Goal: Task Accomplishment & Management: Complete application form

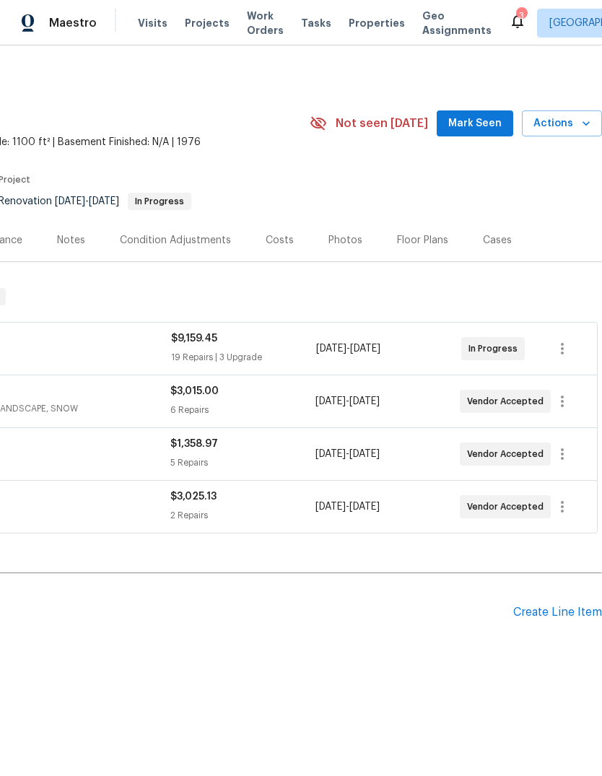
scroll to position [0, 214]
click at [579, 601] on div "Pending Line Items Create Line Item" at bounding box center [194, 612] width 816 height 67
click at [558, 592] on div "Pending Line Items Create Line Item" at bounding box center [194, 612] width 816 height 67
click at [557, 591] on div "Pending Line Items Create Line Item" at bounding box center [194, 612] width 816 height 67
click at [563, 608] on div "Create Line Item" at bounding box center [558, 613] width 89 height 14
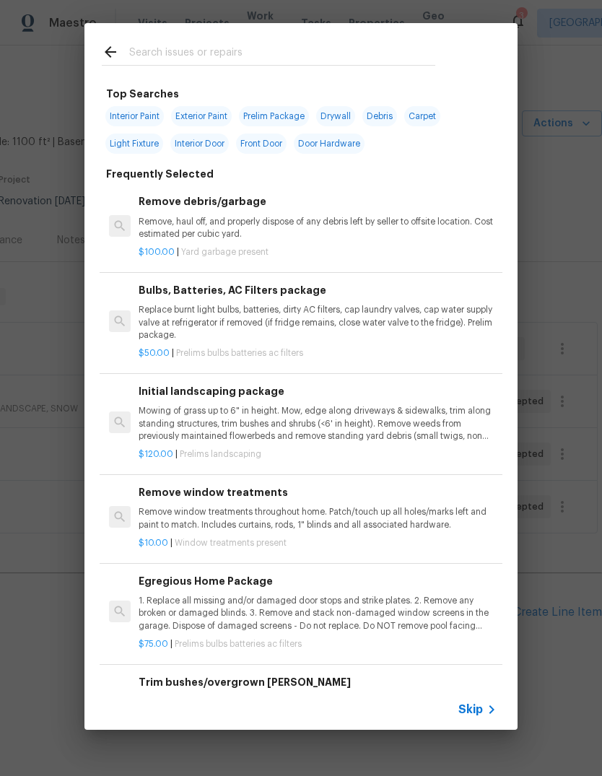
click at [360, 47] on input "text" at bounding box center [282, 54] width 306 height 22
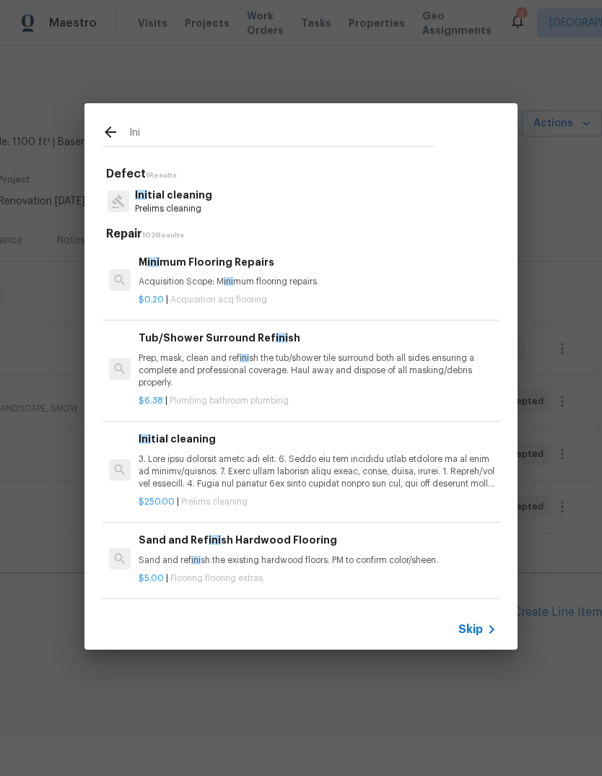
type input "Ini"
click at [319, 203] on div "Ini tial cleaning Prelims cleaning" at bounding box center [301, 201] width 399 height 39
click at [264, 208] on div "Ini tial cleaning Prelims cleaning" at bounding box center [301, 201] width 399 height 39
click at [178, 202] on p "Ini tial cleaning" at bounding box center [173, 195] width 77 height 15
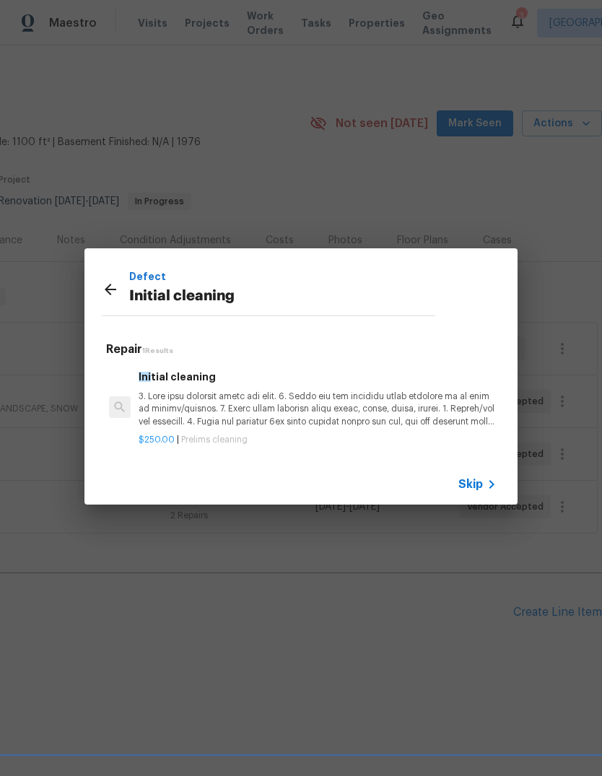
click at [370, 405] on p at bounding box center [318, 409] width 358 height 37
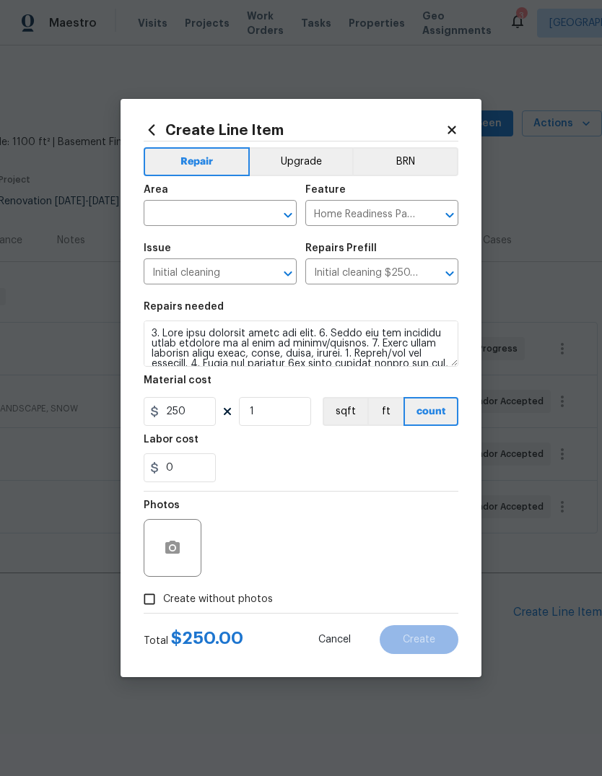
click at [165, 204] on input "text" at bounding box center [200, 215] width 113 height 22
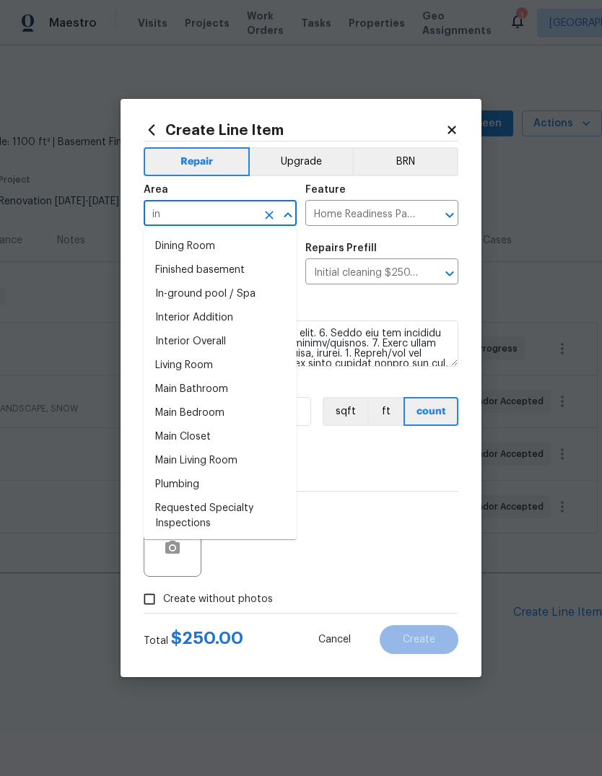
click at [240, 346] on li "Interior Overall" at bounding box center [220, 342] width 153 height 24
type input "Interior Overall"
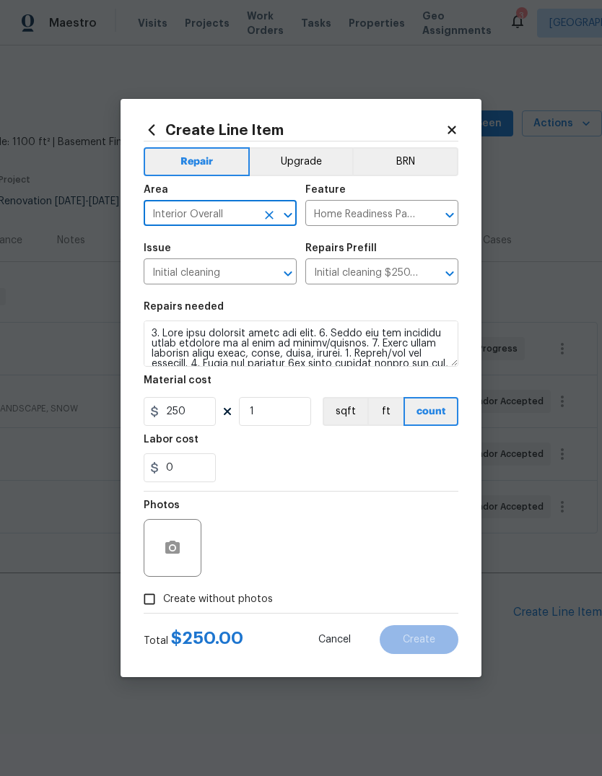
click at [148, 598] on input "Create without photos" at bounding box center [149, 599] width 27 height 27
checkbox input "true"
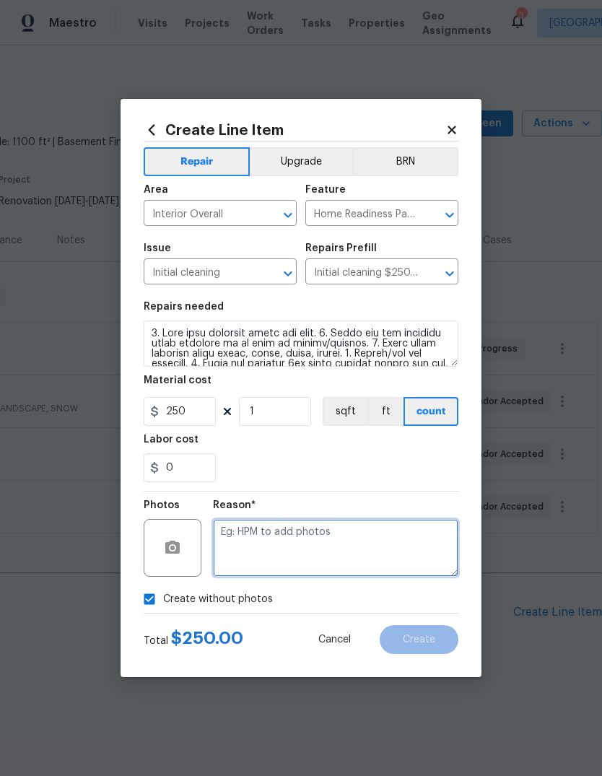
click at [393, 549] on textarea at bounding box center [336, 548] width 246 height 58
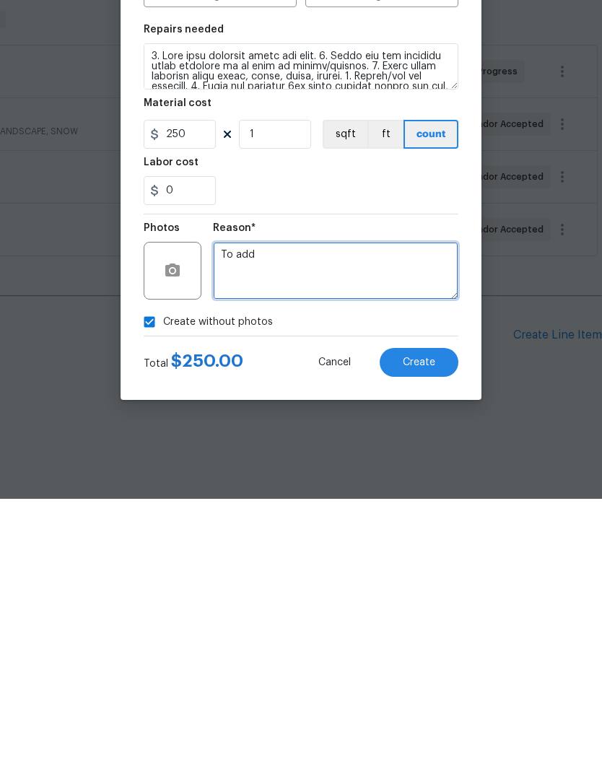
type textarea "To add"
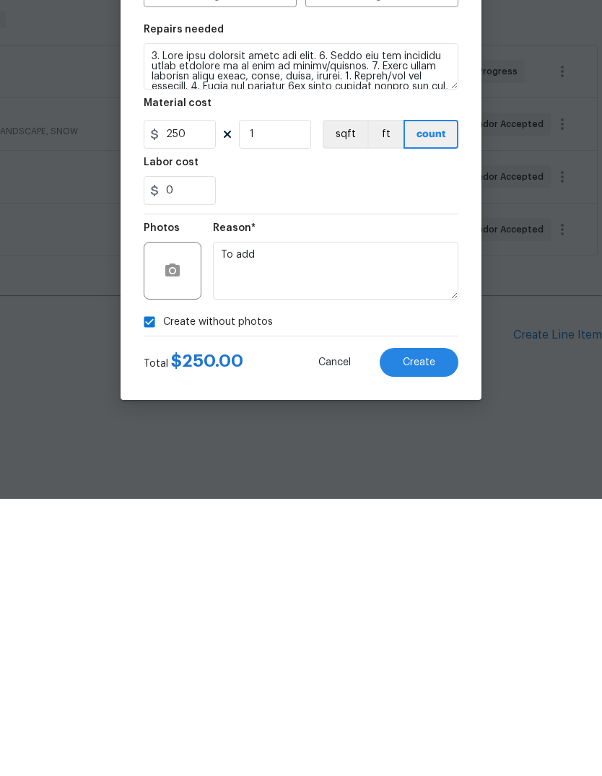
click at [410, 626] on button "Create" at bounding box center [419, 640] width 79 height 29
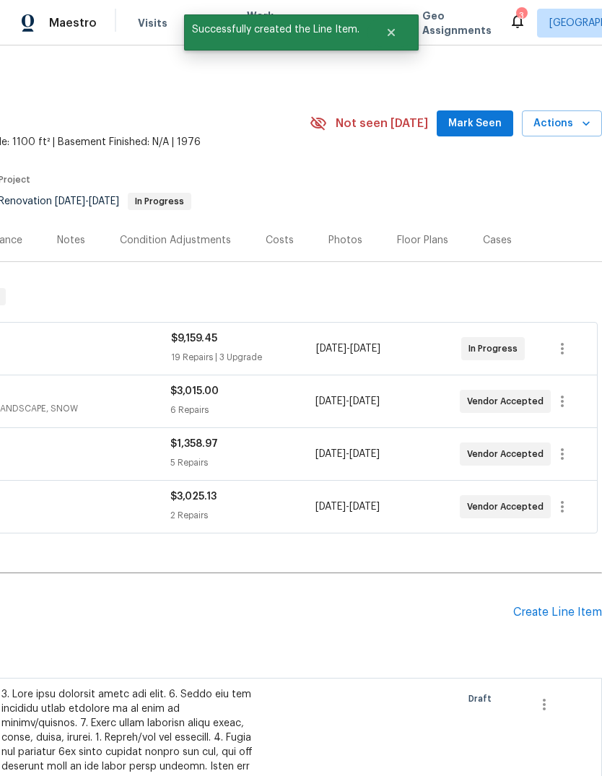
click at [562, 610] on div "Create Line Item" at bounding box center [558, 613] width 89 height 14
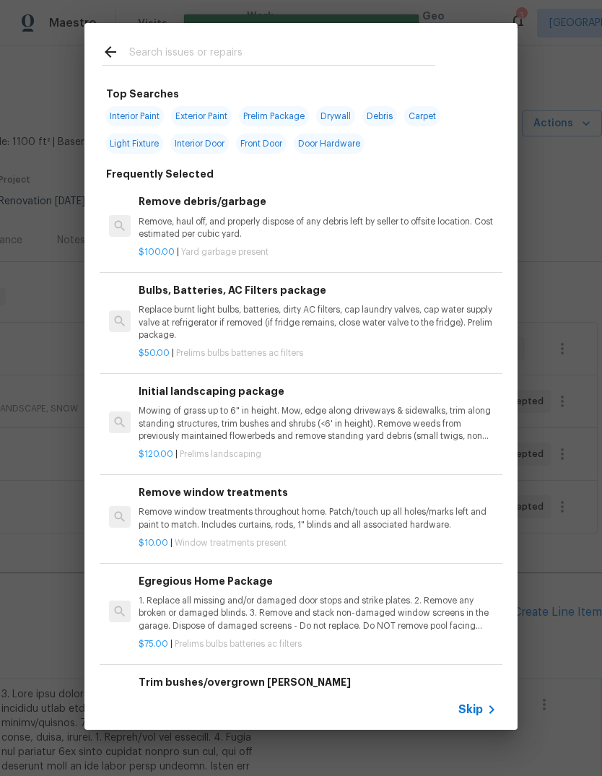
click at [342, 45] on input "text" at bounding box center [282, 54] width 306 height 22
type input "Deep"
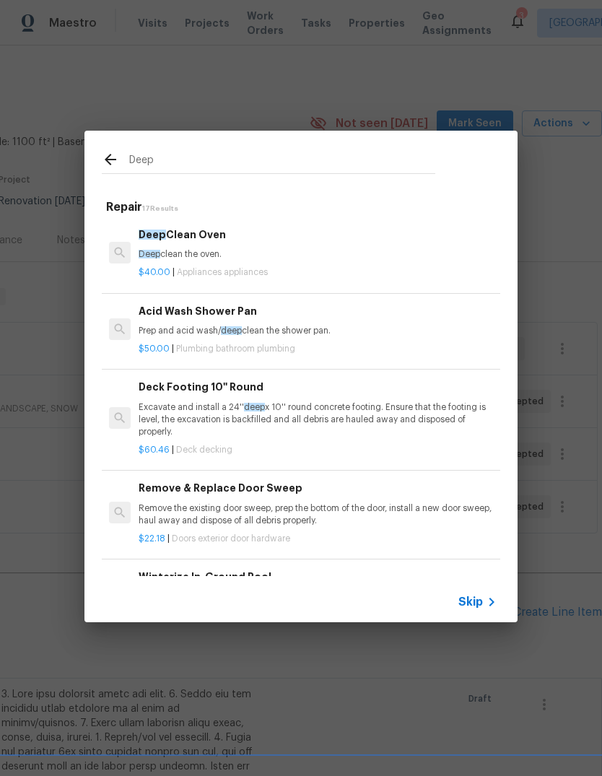
click at [186, 228] on h6 "Deep Clean Oven" at bounding box center [318, 235] width 358 height 16
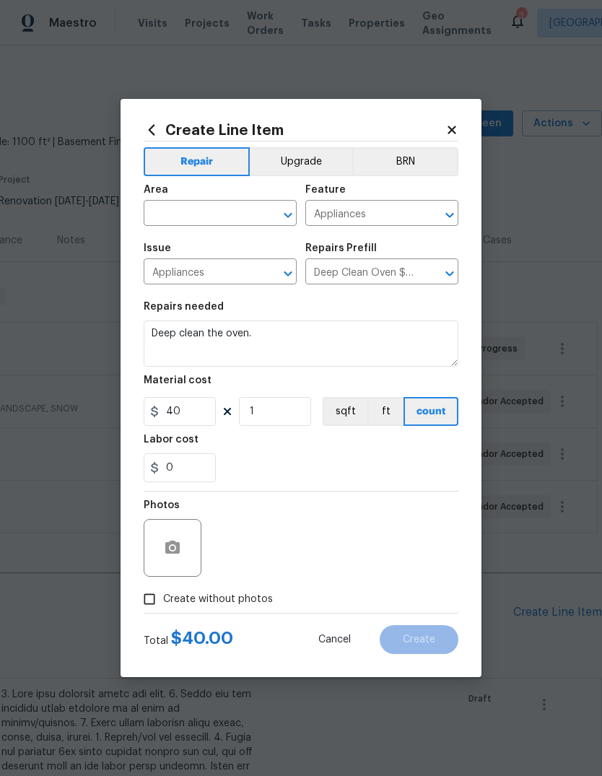
click at [223, 197] on div "Area" at bounding box center [220, 194] width 153 height 19
click at [183, 205] on input "text" at bounding box center [200, 215] width 113 height 22
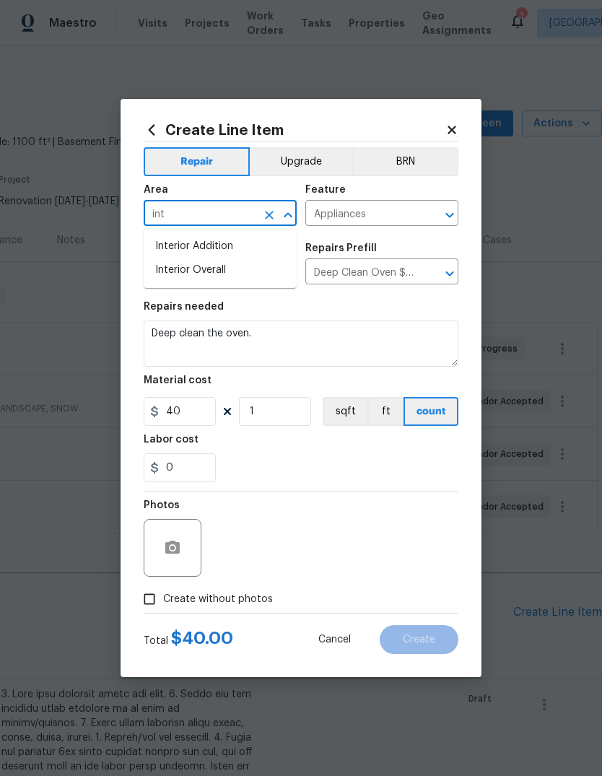
click at [229, 269] on li "Interior Overall" at bounding box center [220, 271] width 153 height 24
type input "Interior Overall"
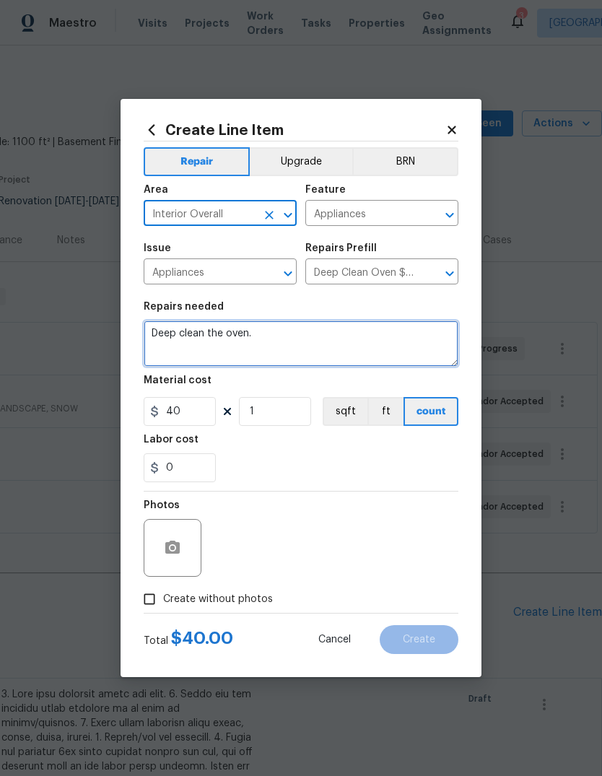
click at [306, 345] on textarea "Deep clean the oven." at bounding box center [301, 344] width 315 height 46
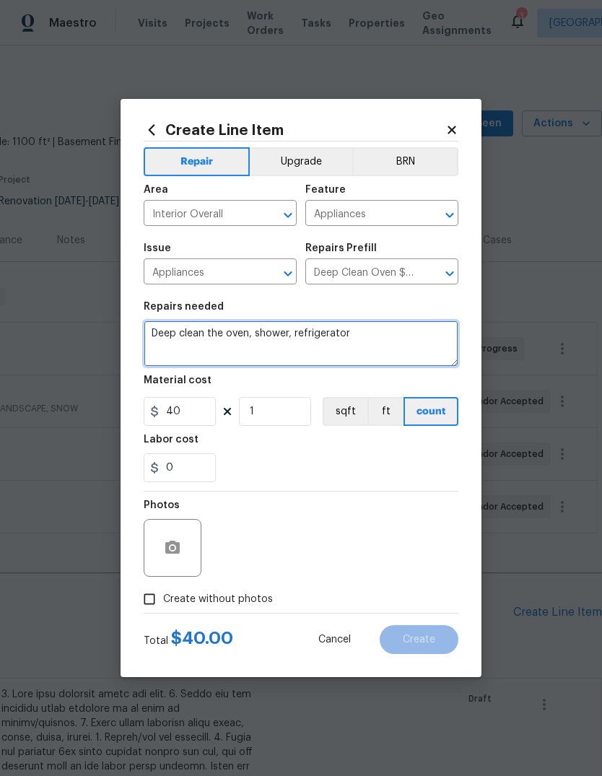
type textarea "Deep clean the oven, shower, refrigerator"
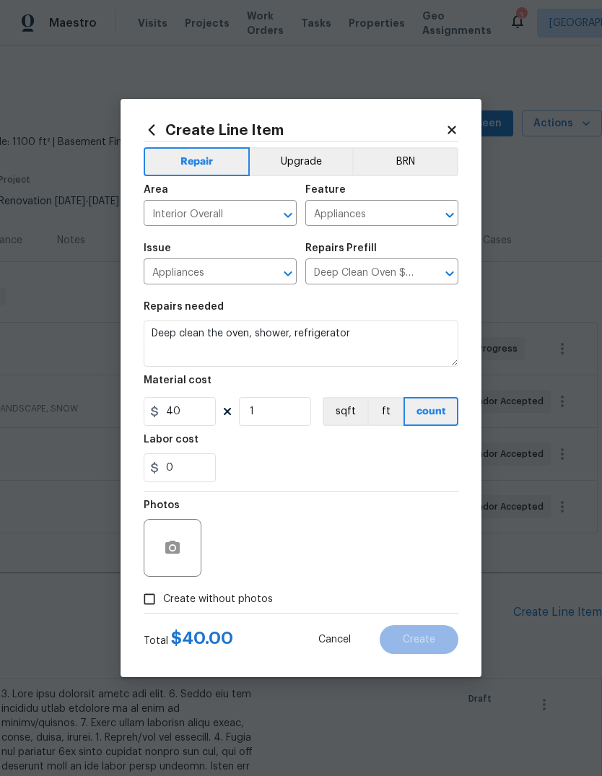
click at [280, 394] on div "Material cost" at bounding box center [301, 385] width 315 height 19
click at [295, 412] on input "1" at bounding box center [275, 411] width 72 height 29
click at [297, 414] on input "4" at bounding box center [275, 411] width 72 height 29
type input "3"
click at [393, 470] on div "0" at bounding box center [301, 468] width 315 height 29
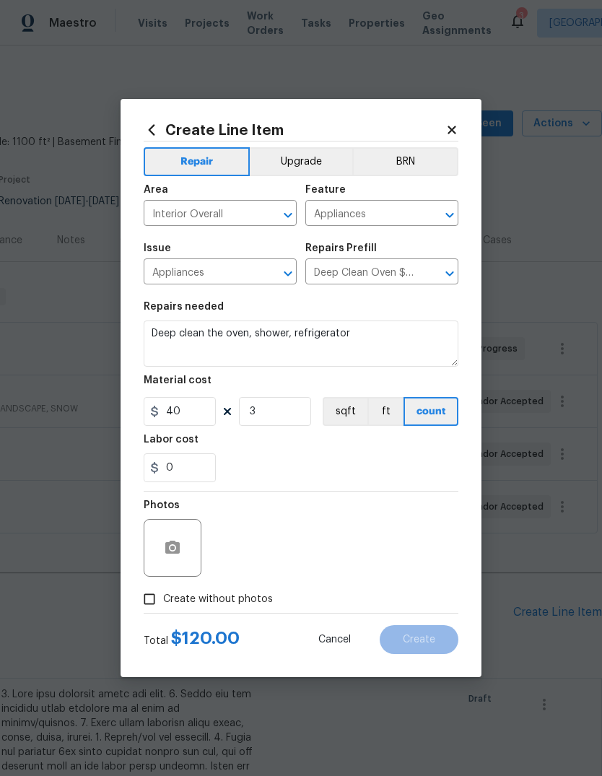
click at [161, 605] on input "Create without photos" at bounding box center [149, 599] width 27 height 27
checkbox input "true"
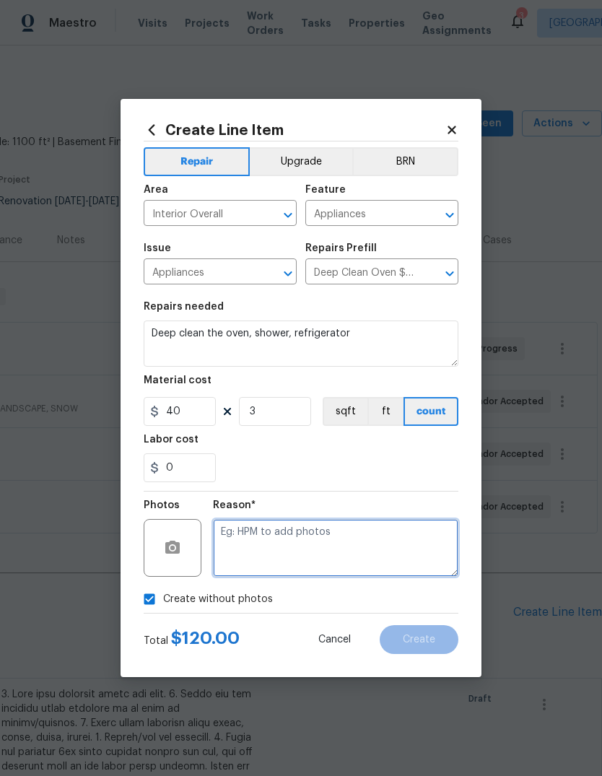
click at [367, 542] on textarea at bounding box center [336, 548] width 246 height 58
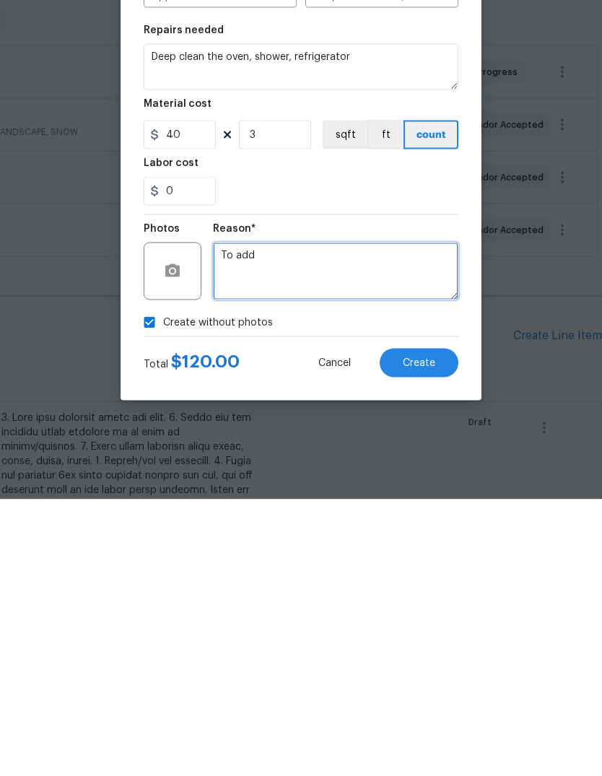
type textarea "To add"
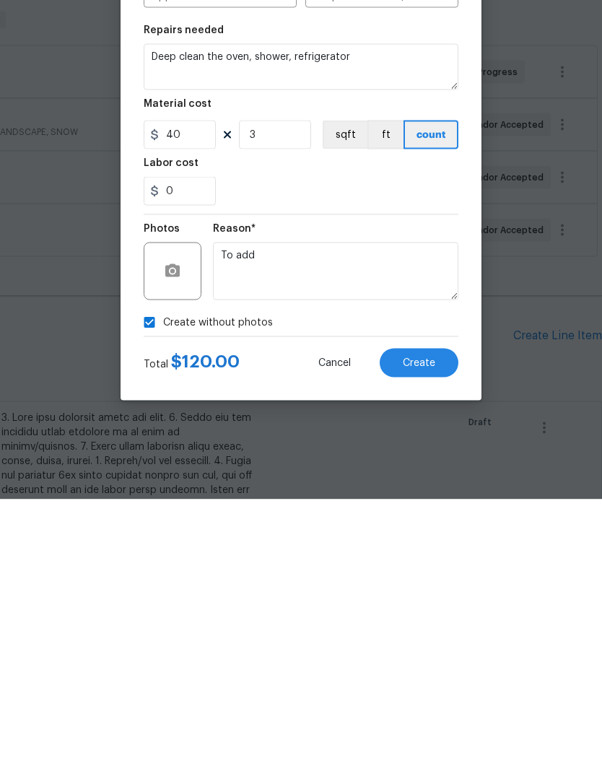
click at [433, 635] on span "Create" at bounding box center [419, 640] width 33 height 11
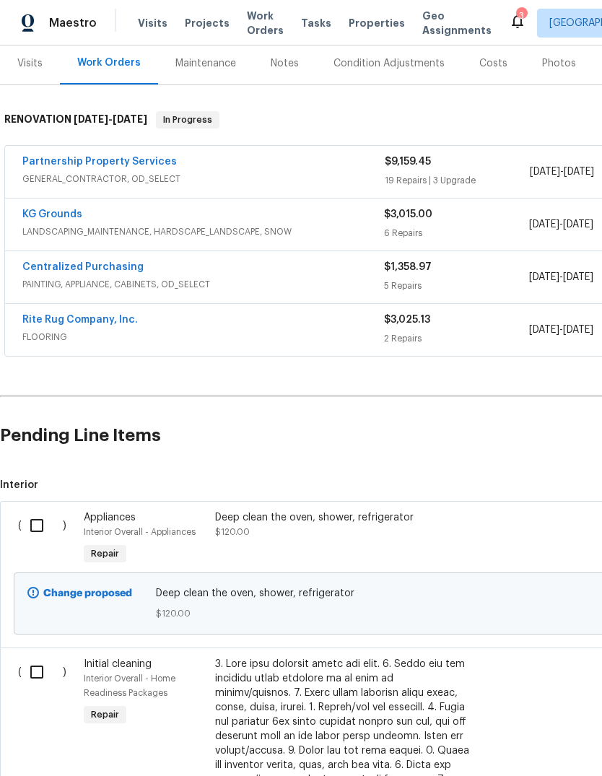
scroll to position [183, 0]
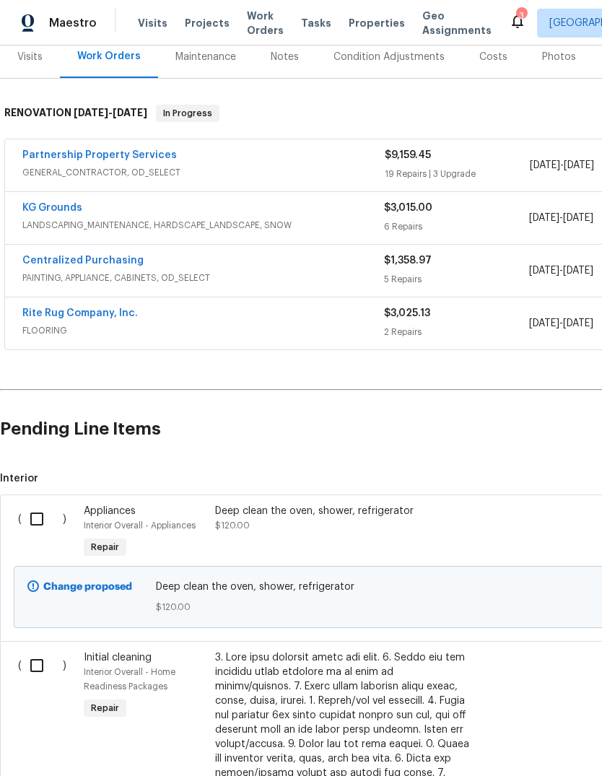
click at [48, 651] on input "checkbox" at bounding box center [42, 666] width 41 height 30
checkbox input "true"
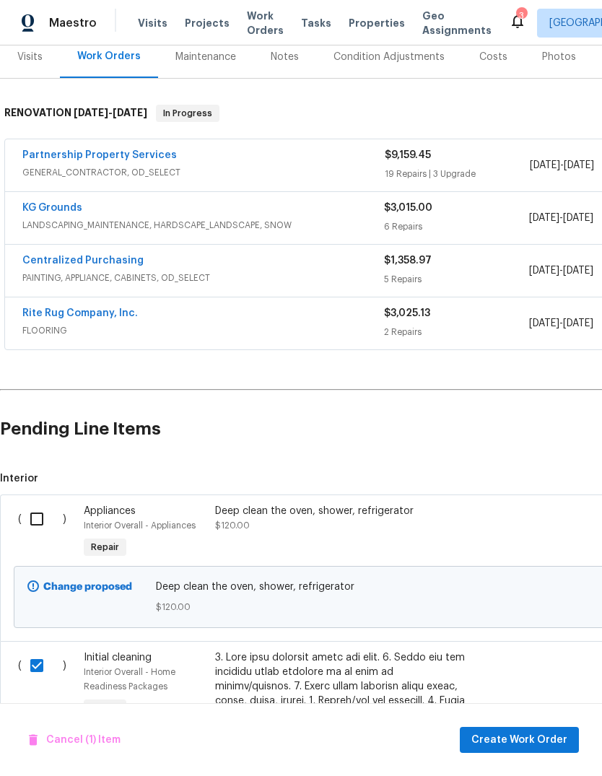
click at [43, 504] on input "checkbox" at bounding box center [42, 519] width 41 height 30
checkbox input "true"
click at [527, 734] on span "Create Work Order" at bounding box center [520, 741] width 96 height 18
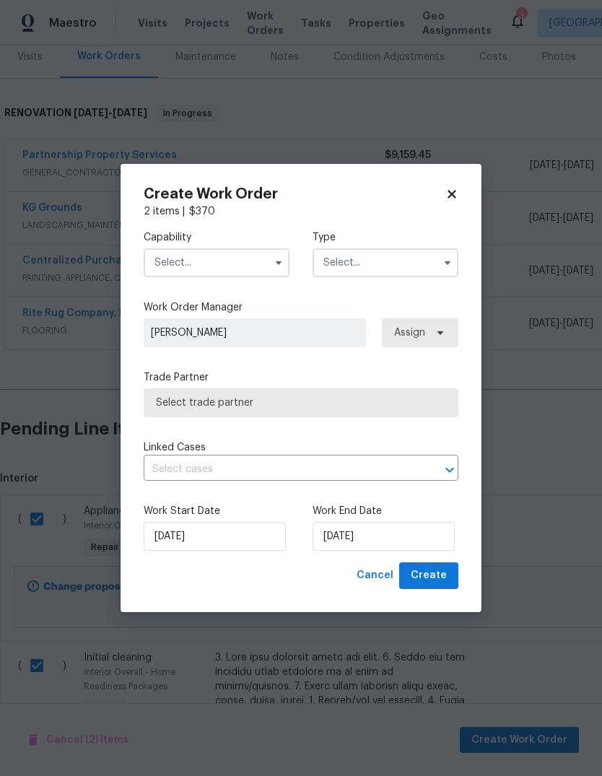
click at [254, 254] on input "text" at bounding box center [217, 262] width 146 height 29
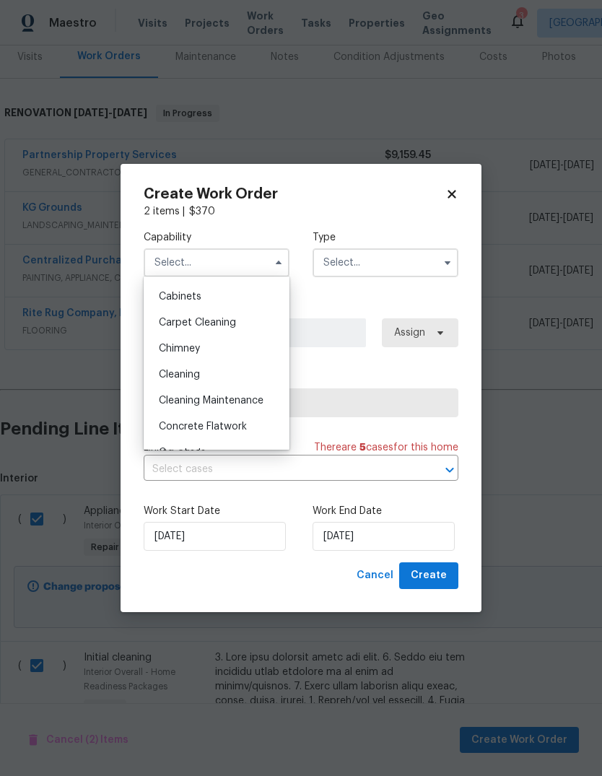
scroll to position [125, 0]
click at [217, 363] on div "Chimney" at bounding box center [216, 350] width 139 height 26
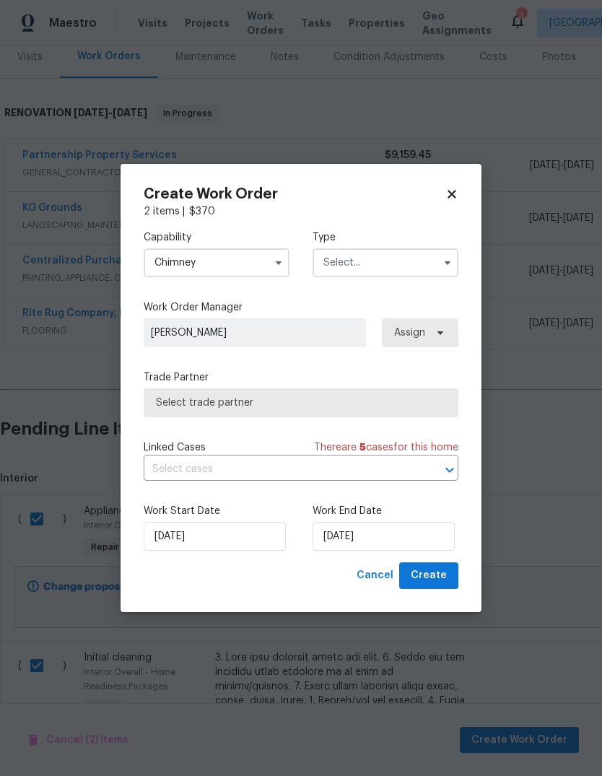
click at [251, 257] on input "Chimney" at bounding box center [217, 262] width 146 height 29
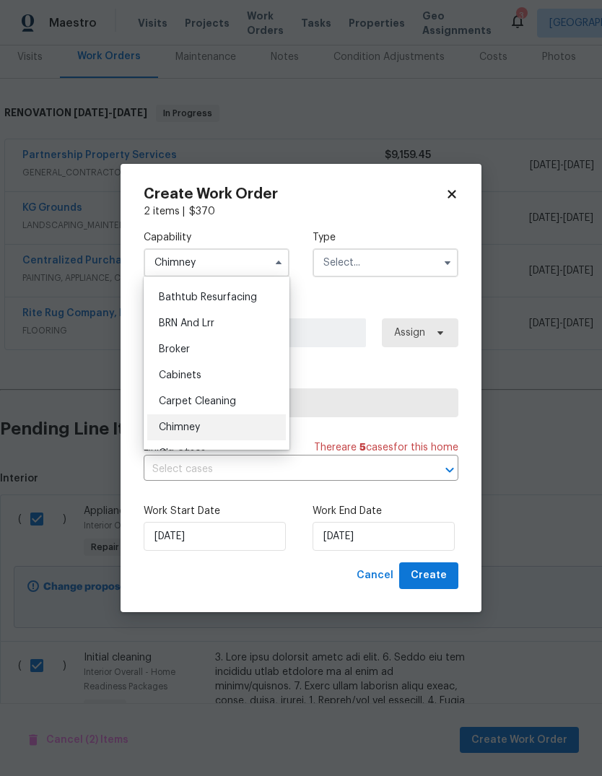
scroll to position [82, 0]
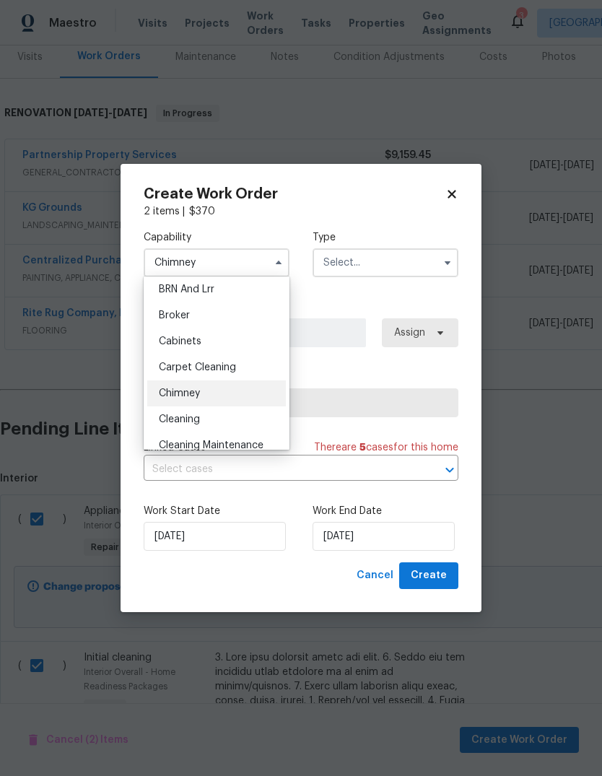
click at [205, 431] on div "Cleaning" at bounding box center [216, 420] width 139 height 26
type input "Cleaning"
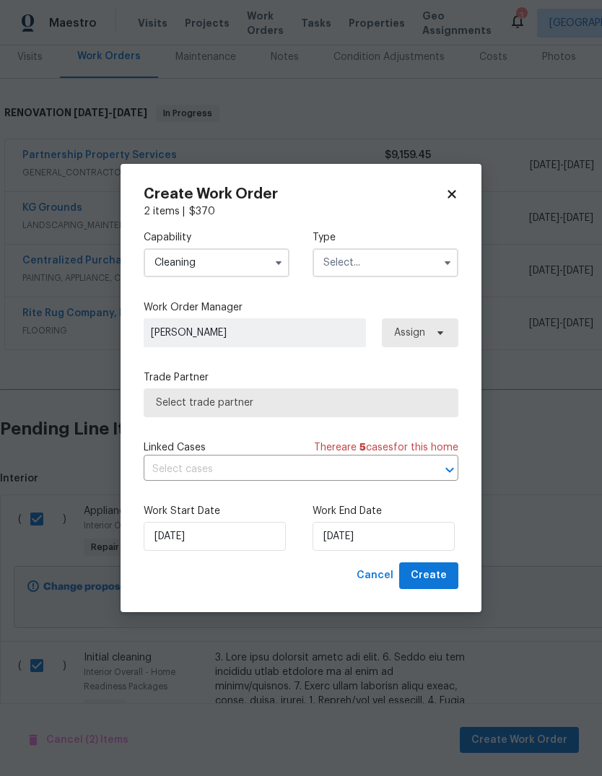
click at [390, 260] on input "text" at bounding box center [386, 262] width 146 height 29
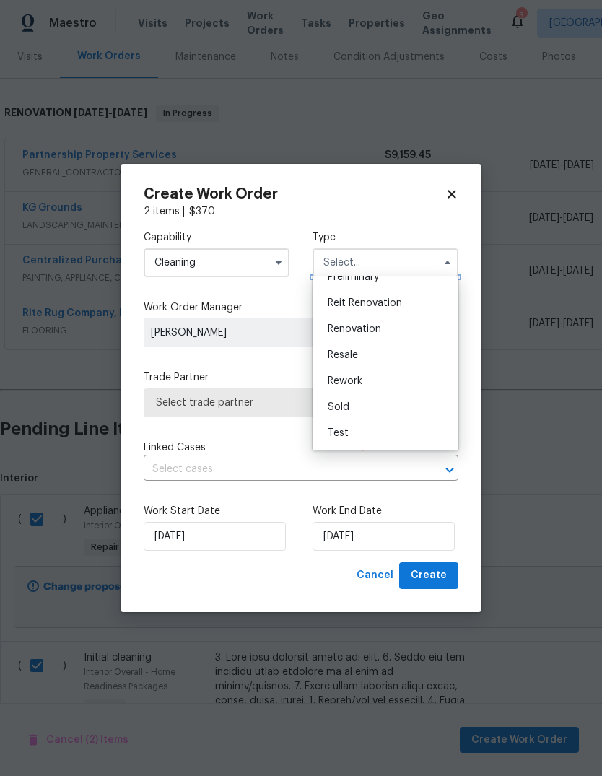
scroll to position [328, 0]
click at [368, 327] on span "Renovation" at bounding box center [354, 329] width 53 height 10
type input "Renovation"
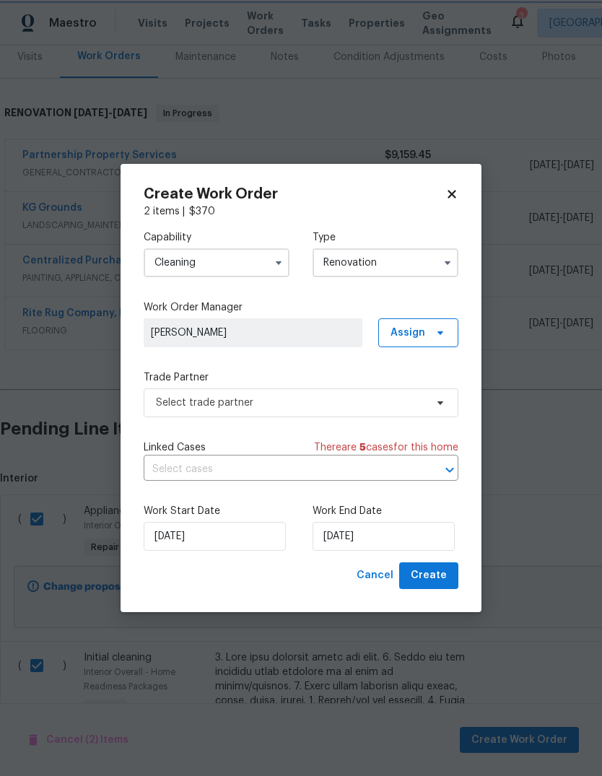
scroll to position [0, 0]
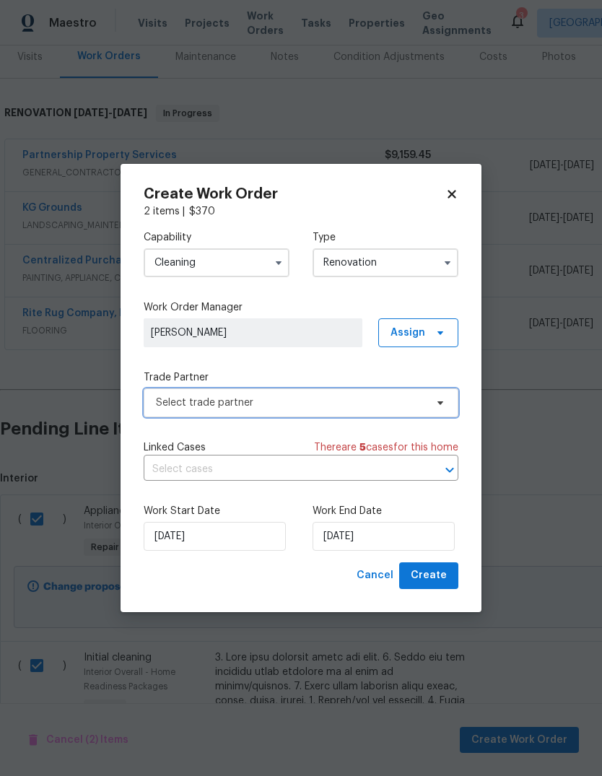
click at [376, 404] on span "Select trade partner" at bounding box center [290, 403] width 269 height 14
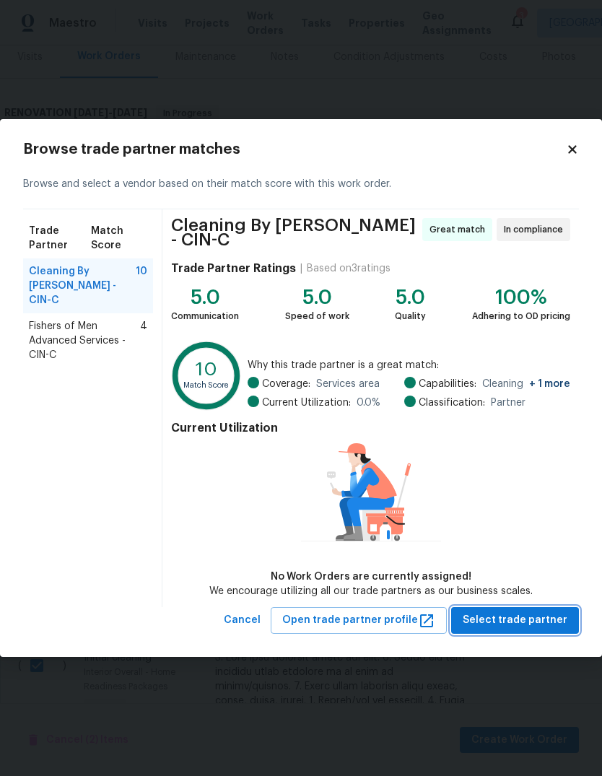
click at [541, 620] on span "Select trade partner" at bounding box center [515, 621] width 105 height 18
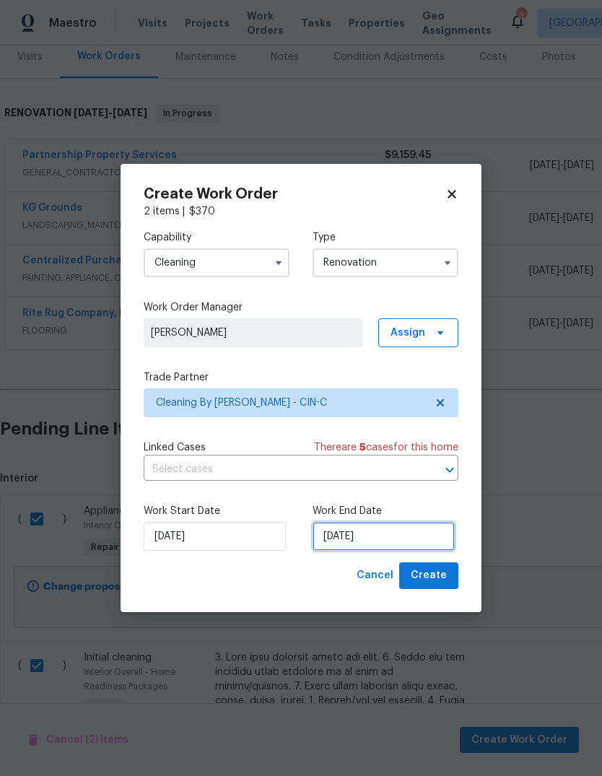
click at [387, 548] on input "[DATE]" at bounding box center [384, 536] width 142 height 29
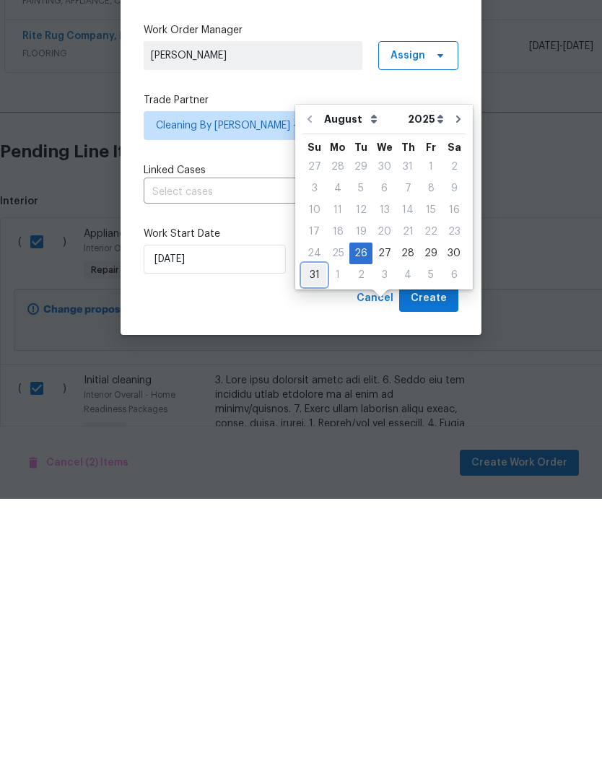
click at [311, 542] on div "31" at bounding box center [315, 552] width 24 height 20
type input "[DATE]"
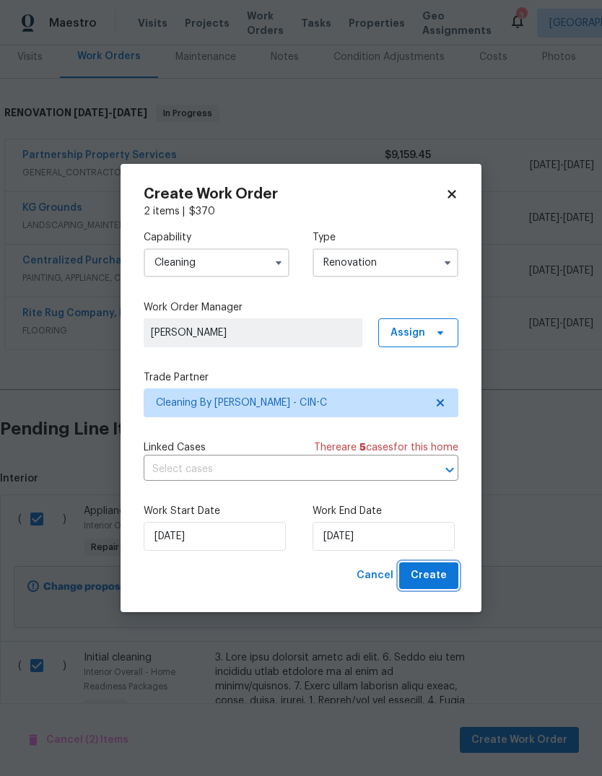
click at [449, 575] on button "Create" at bounding box center [428, 576] width 59 height 27
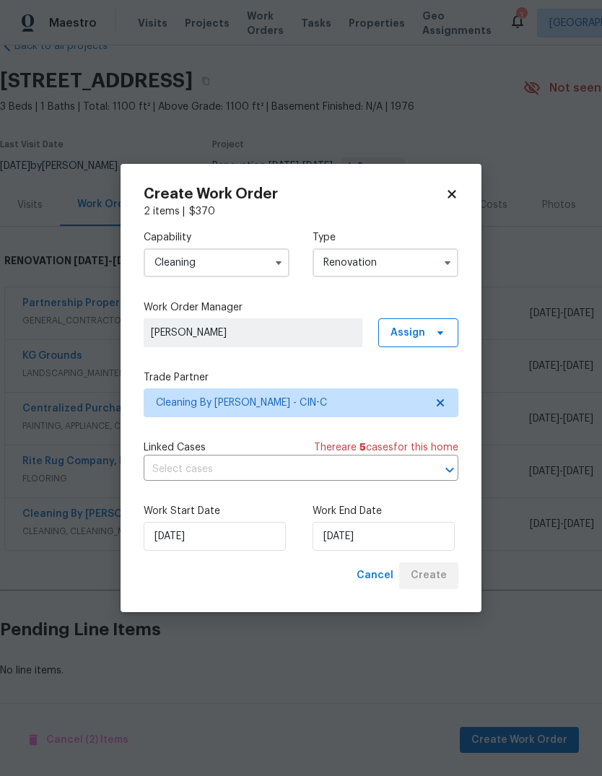
scroll to position [35, 0]
